Goal: Information Seeking & Learning: Learn about a topic

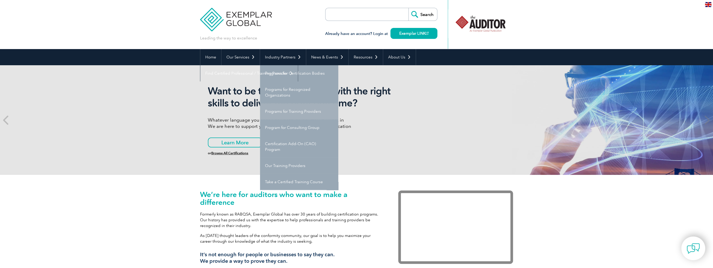
click at [301, 113] on link "Programs for Training Providers" at bounding box center [299, 111] width 78 height 16
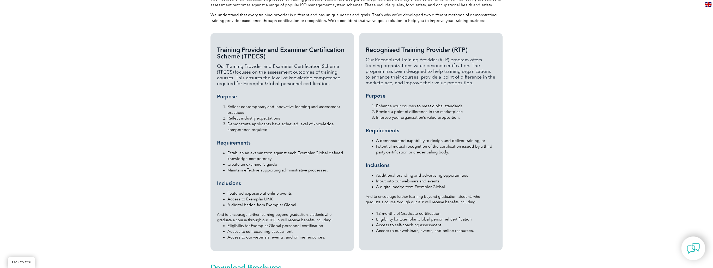
scroll to position [375, 0]
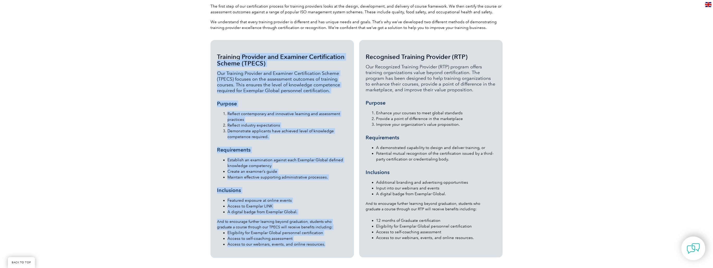
drag, startPoint x: 217, startPoint y: 42, endPoint x: 336, endPoint y: 232, distance: 223.6
click at [336, 232] on div "Training Provider and Examiner Certification Scheme (TPECS) Our Training Provid…" at bounding box center [282, 149] width 130 height 193
copy div "Training Provider and Examiner Certification Scheme (TPECS) Our Training Provid…"
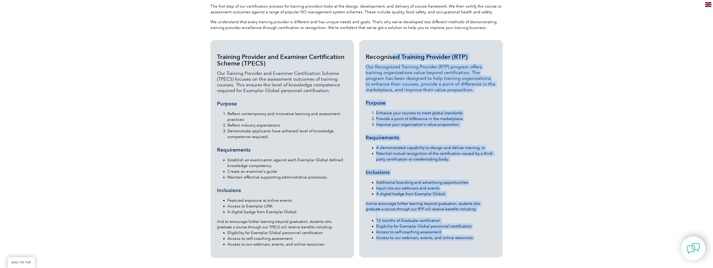
drag, startPoint x: 366, startPoint y: 43, endPoint x: 477, endPoint y: 234, distance: 220.7
click at [477, 234] on div "Recognised Training Provider (RTP) Our Recognized Training Provider (RTP) progr…" at bounding box center [430, 148] width 143 height 217
copy div "Recognised Training Provider (RTP) Our Recognized Training Provider (RTP) progr…"
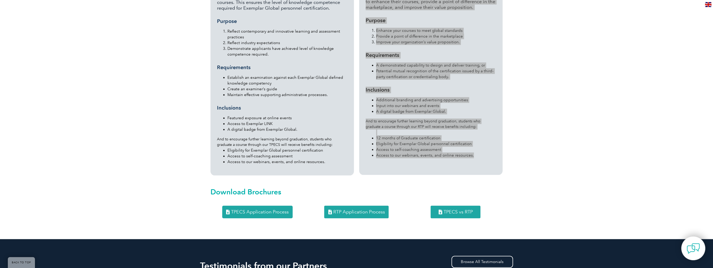
scroll to position [459, 0]
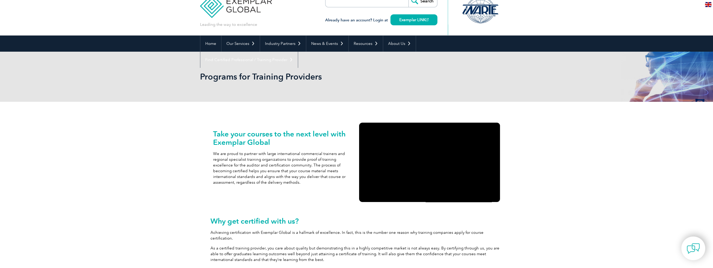
scroll to position [0, 0]
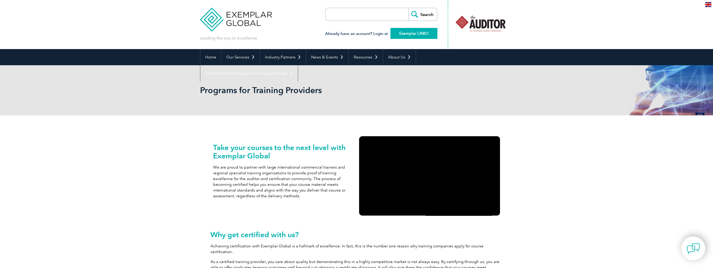
click at [421, 33] on link "Exemplar LINK" at bounding box center [413, 33] width 47 height 11
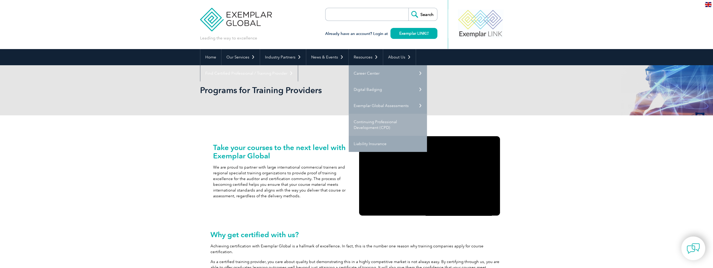
click at [380, 125] on link "Continuing Professional Development (CPD)" at bounding box center [388, 125] width 78 height 22
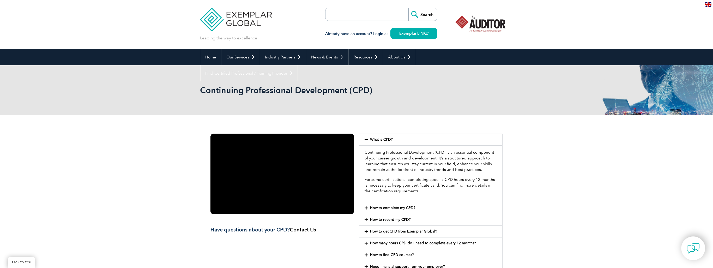
scroll to position [83, 0]
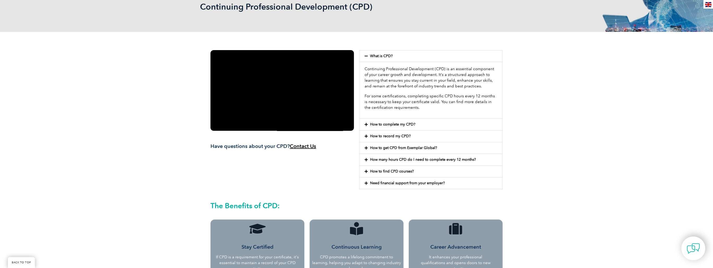
click at [366, 124] on icon at bounding box center [366, 125] width 3 height 4
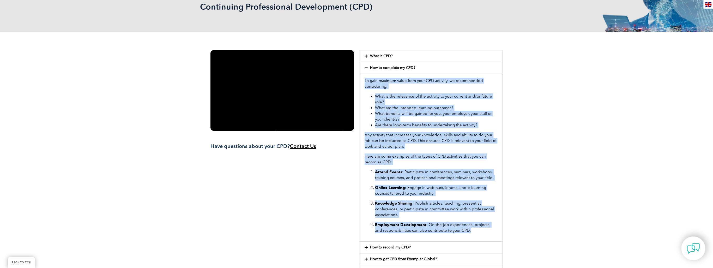
drag, startPoint x: 365, startPoint y: 81, endPoint x: 469, endPoint y: 233, distance: 183.6
click at [469, 233] on div "To gain maximum value from your CPD activity, we recommended considering: What …" at bounding box center [430, 158] width 143 height 168
copy div "To gain maximum value from your CPD activity, we recommended considering: What …"
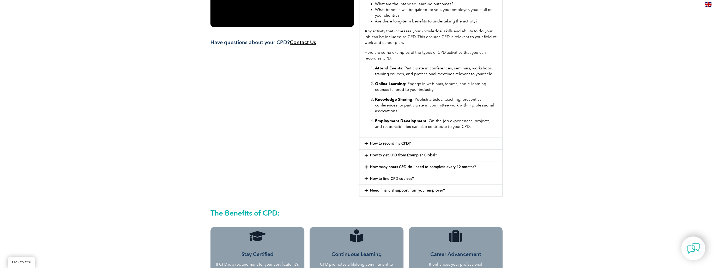
scroll to position [188, 0]
click at [366, 143] on icon at bounding box center [366, 143] width 3 height 4
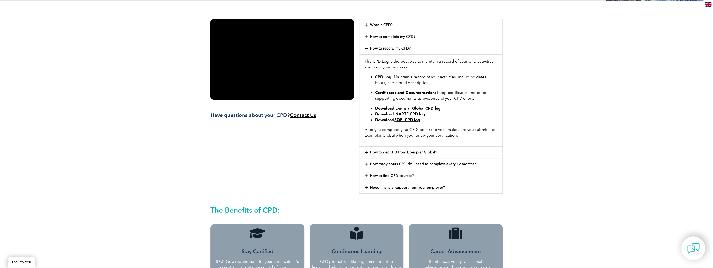
scroll to position [104, 0]
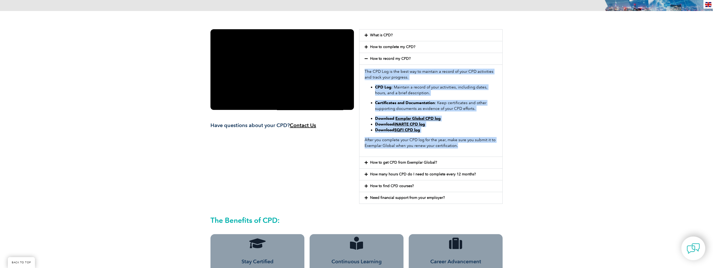
drag, startPoint x: 364, startPoint y: 69, endPoint x: 468, endPoint y: 145, distance: 128.8
click at [468, 145] on div "The CPD Log is the best way to maintain a record of your CPD activities and tra…" at bounding box center [430, 110] width 143 height 92
copy div "The CPD Log is the best way to maintain a record of your CPD activities and tra…"
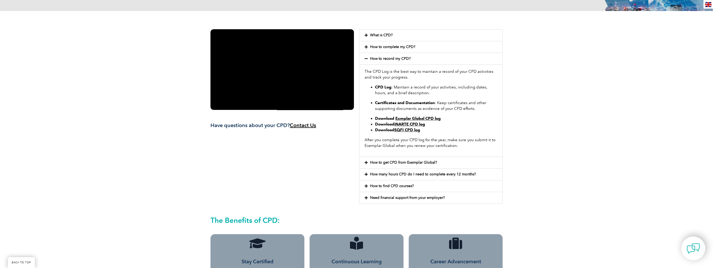
click at [631, 96] on div "Have questions about your CPD? Contact Us What is CPD? Continuing Professional …" at bounding box center [356, 220] width 713 height 419
click at [365, 161] on icon at bounding box center [366, 163] width 3 height 4
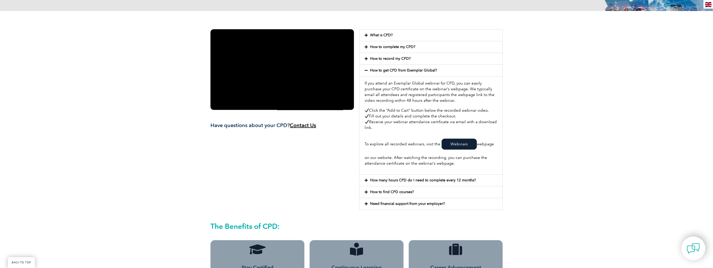
drag, startPoint x: 364, startPoint y: 82, endPoint x: 457, endPoint y: 164, distance: 124.0
click at [457, 164] on div "If you attend an Exemplar Global webinar for CPD, you can easily purchase your …" at bounding box center [430, 125] width 143 height 98
copy div "If you attend an Exemplar Global webinar for CPD, you can easily purchase your …"
click at [514, 131] on div "Have questions about your CPD? Contact Us What is CPD? Continuing Professional …" at bounding box center [356, 223] width 713 height 425
click at [365, 181] on icon at bounding box center [366, 180] width 3 height 4
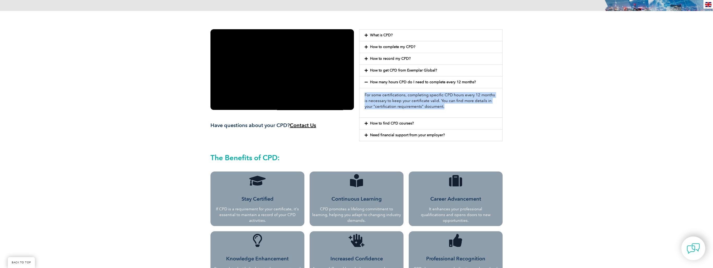
drag, startPoint x: 365, startPoint y: 94, endPoint x: 441, endPoint y: 106, distance: 77.1
click at [441, 106] on p "For some certifications, completing specific CPD hours every 12 months is neces…" at bounding box center [431, 100] width 132 height 17
copy p "For some certifications, completing specific CPD hours every 12 months is neces…"
click at [366, 123] on icon at bounding box center [366, 124] width 3 height 4
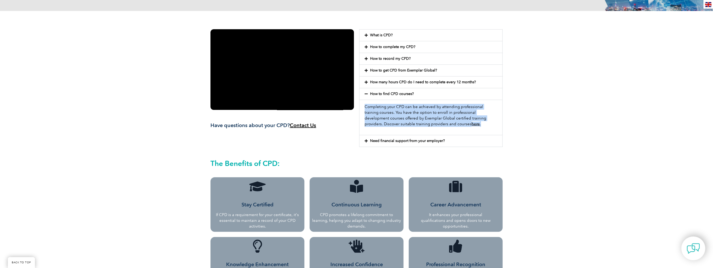
drag, startPoint x: 365, startPoint y: 106, endPoint x: 457, endPoint y: 126, distance: 93.8
click at [457, 126] on p "Completing your CPD can be achieved by attending professional training courses.…" at bounding box center [431, 115] width 132 height 23
copy p "Completing your CPD can be achieved by attending professional training courses.…"
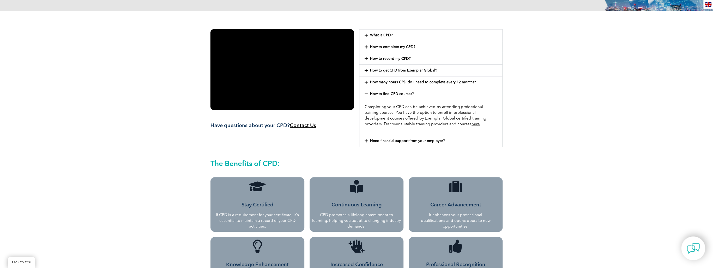
click at [552, 89] on div "Have questions about your CPD? Contact Us What is CPD? Continuing Professional …" at bounding box center [356, 192] width 713 height 362
click at [366, 139] on icon at bounding box center [366, 141] width 3 height 4
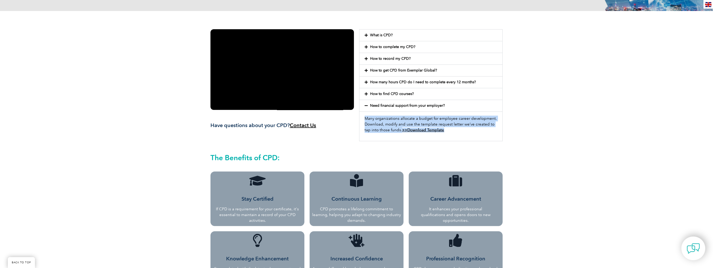
drag, startPoint x: 364, startPoint y: 117, endPoint x: 450, endPoint y: 130, distance: 87.2
click at [450, 130] on div "Many organizations allocate a budget for employee career development. Download,…" at bounding box center [430, 125] width 143 height 29
copy p "Many organizations allocate a budget for employee career development. Download,…"
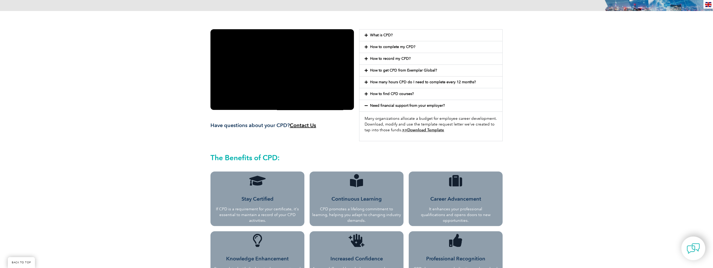
drag, startPoint x: 540, startPoint y: 107, endPoint x: 530, endPoint y: 104, distance: 10.6
click at [540, 107] on div "Have questions about your CPD? Contact Us What is CPD? Continuing Professional …" at bounding box center [356, 189] width 713 height 357
click at [401, 82] on link "How many hours CPD do I need to complete every 12 months?" at bounding box center [423, 82] width 106 height 4
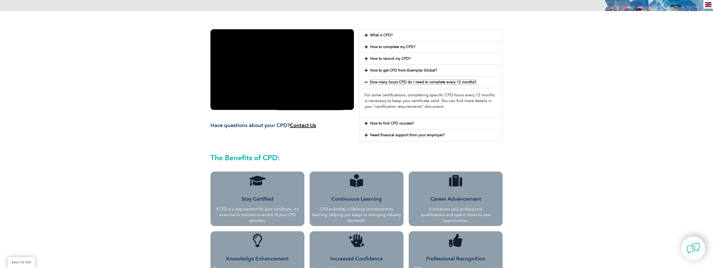
scroll to position [0, 0]
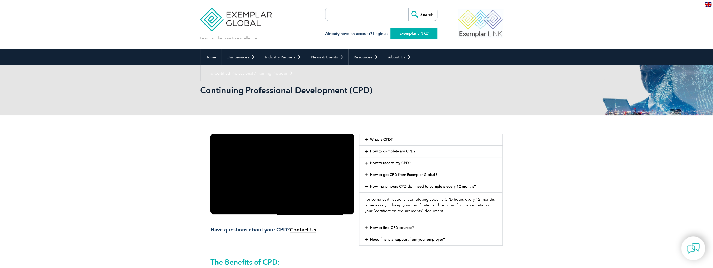
click at [411, 34] on link "Exemplar LINK" at bounding box center [413, 33] width 47 height 11
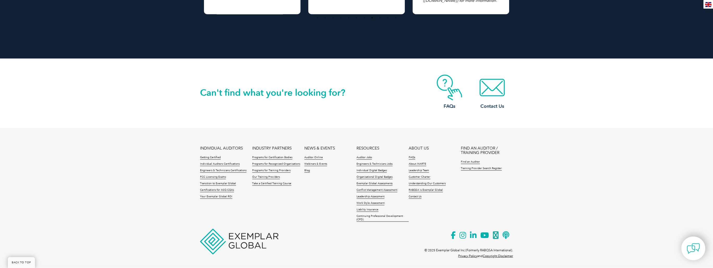
scroll to position [668, 0]
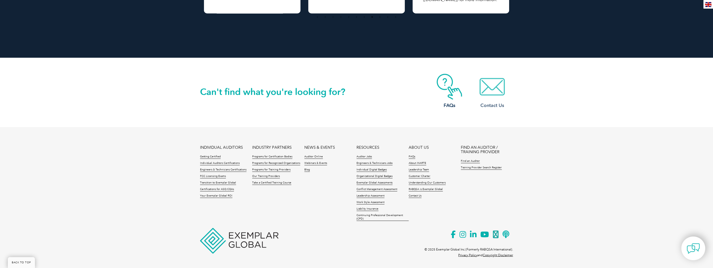
click at [495, 90] on img at bounding box center [492, 87] width 42 height 26
